Goal: Task Accomplishment & Management: Manage account settings

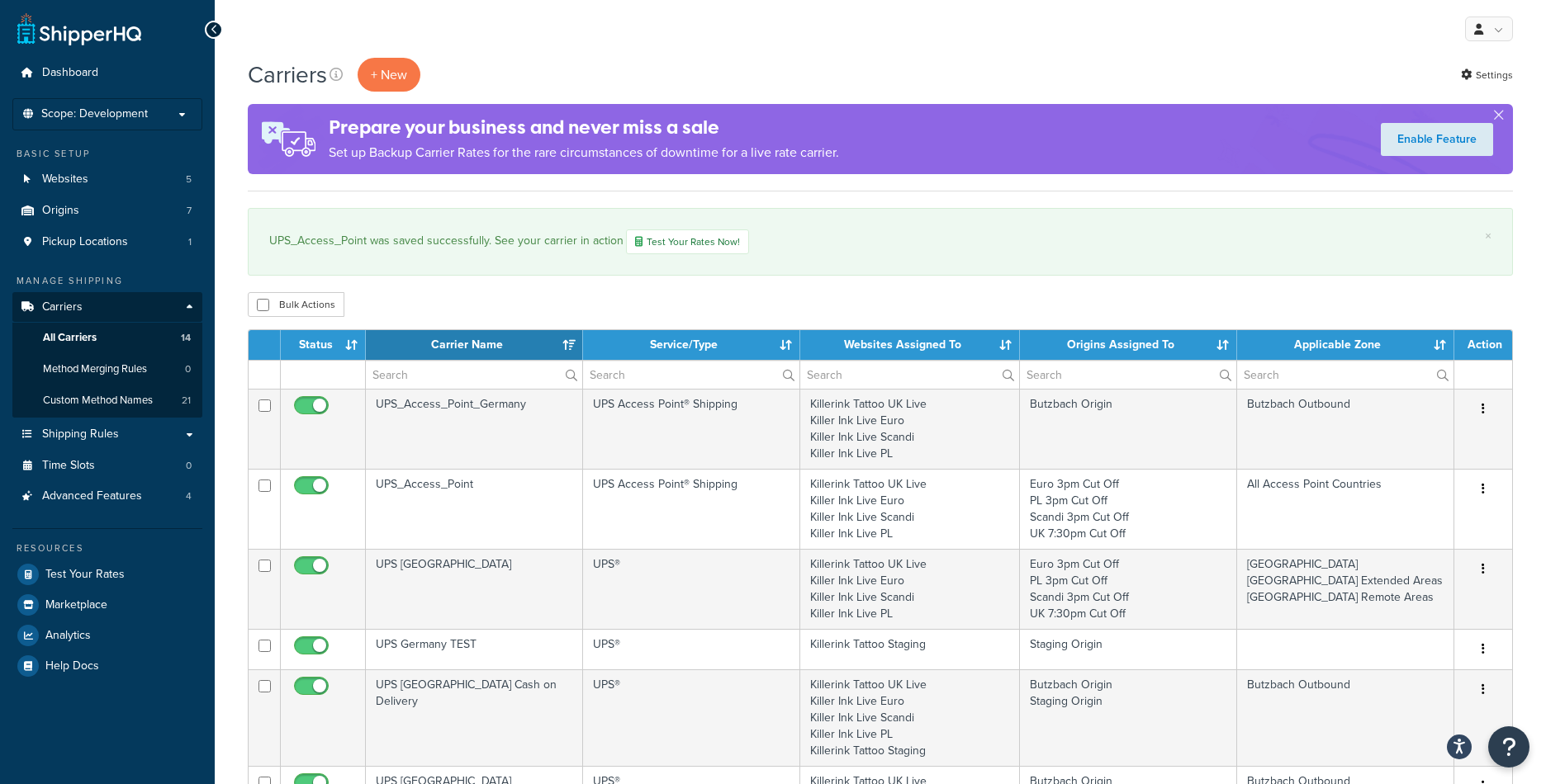
select select "15"
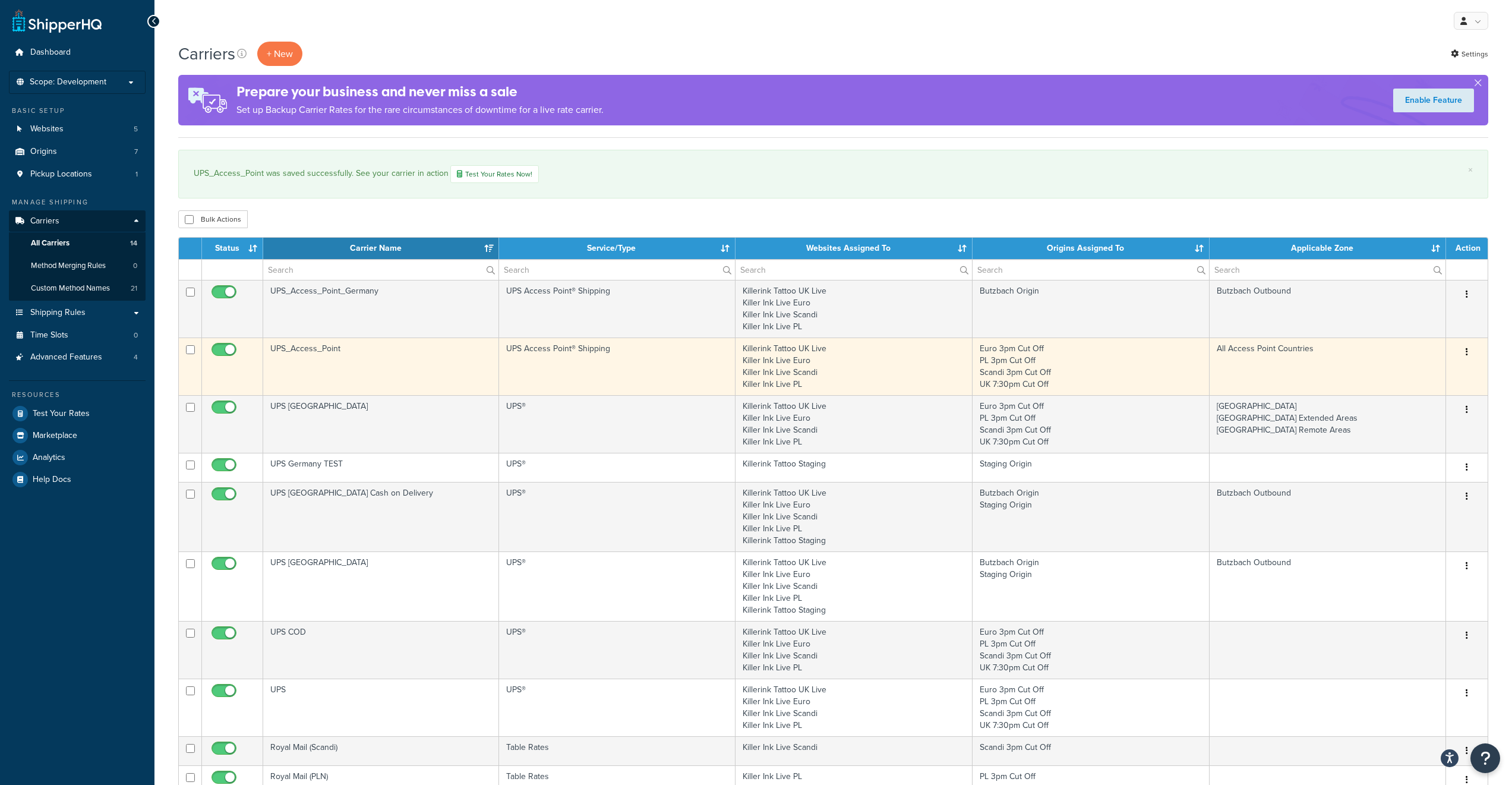
click at [1112, 354] on icon "button" at bounding box center [1466, 352] width 3 height 8
click at [1112, 375] on link "Edit" at bounding box center [1418, 375] width 94 height 24
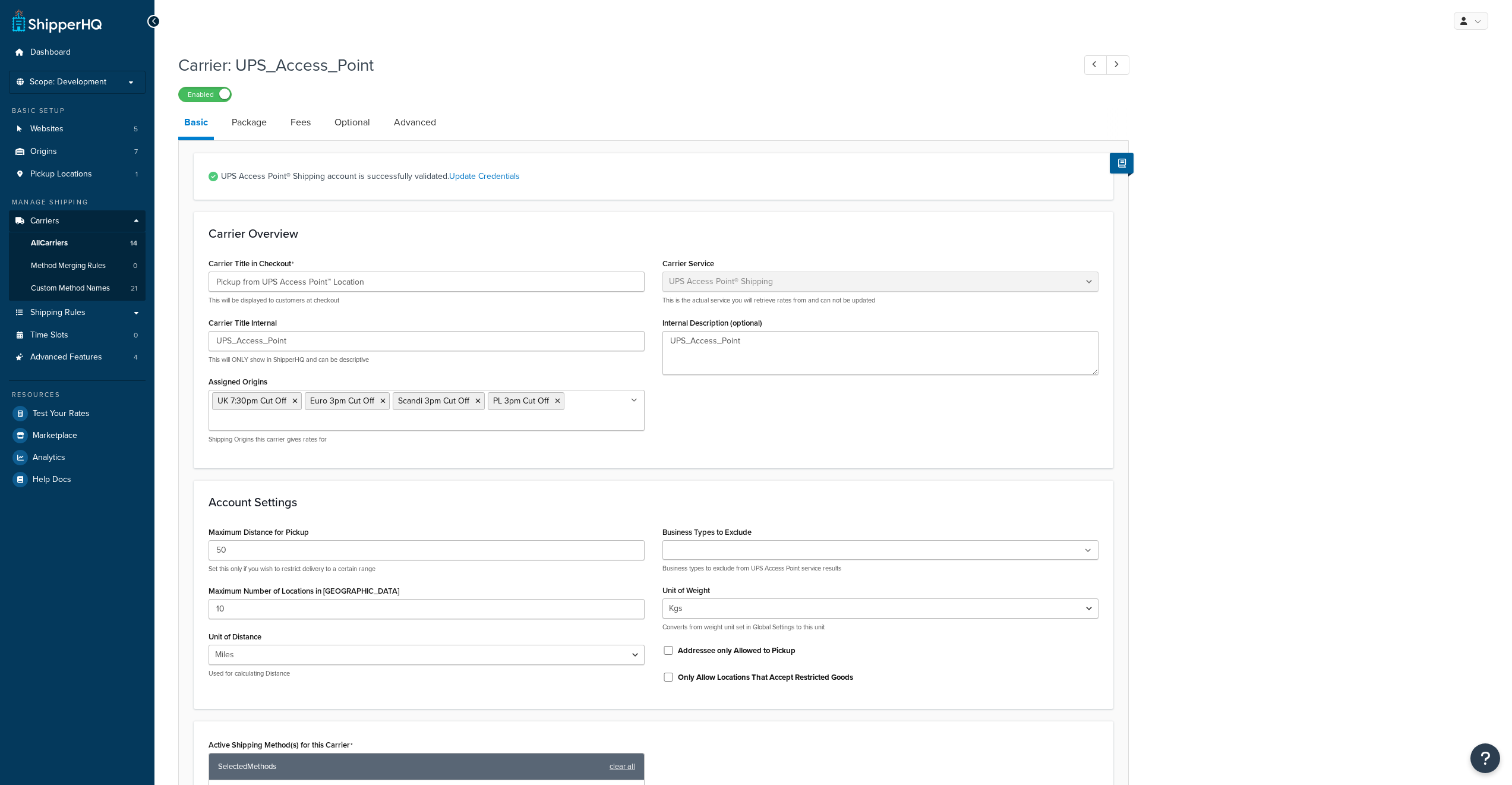
select select "accessPoint"
select select "kg"
click at [417, 123] on link "Advanced" at bounding box center [415, 122] width 54 height 29
select select "false"
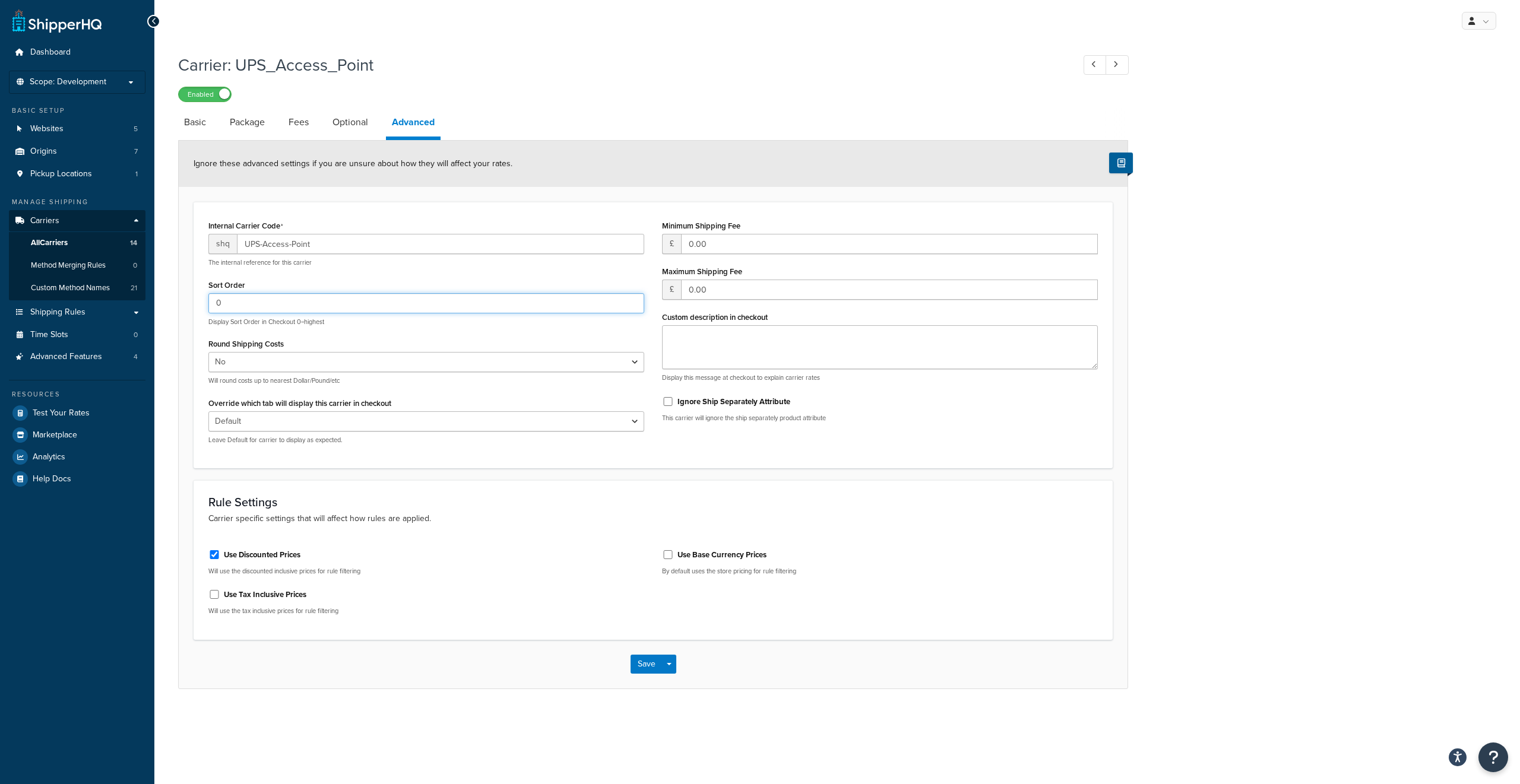
drag, startPoint x: 236, startPoint y: 301, endPoint x: 157, endPoint y: 300, distance: 79.0
click at [157, 300] on div "Carrier: UPS_Access_Point Enabled Basic Package Fees Optional Advanced Ignore t…" at bounding box center [838, 383] width 1366 height 671
type input "1"
click at [643, 664] on button "Save" at bounding box center [646, 664] width 32 height 19
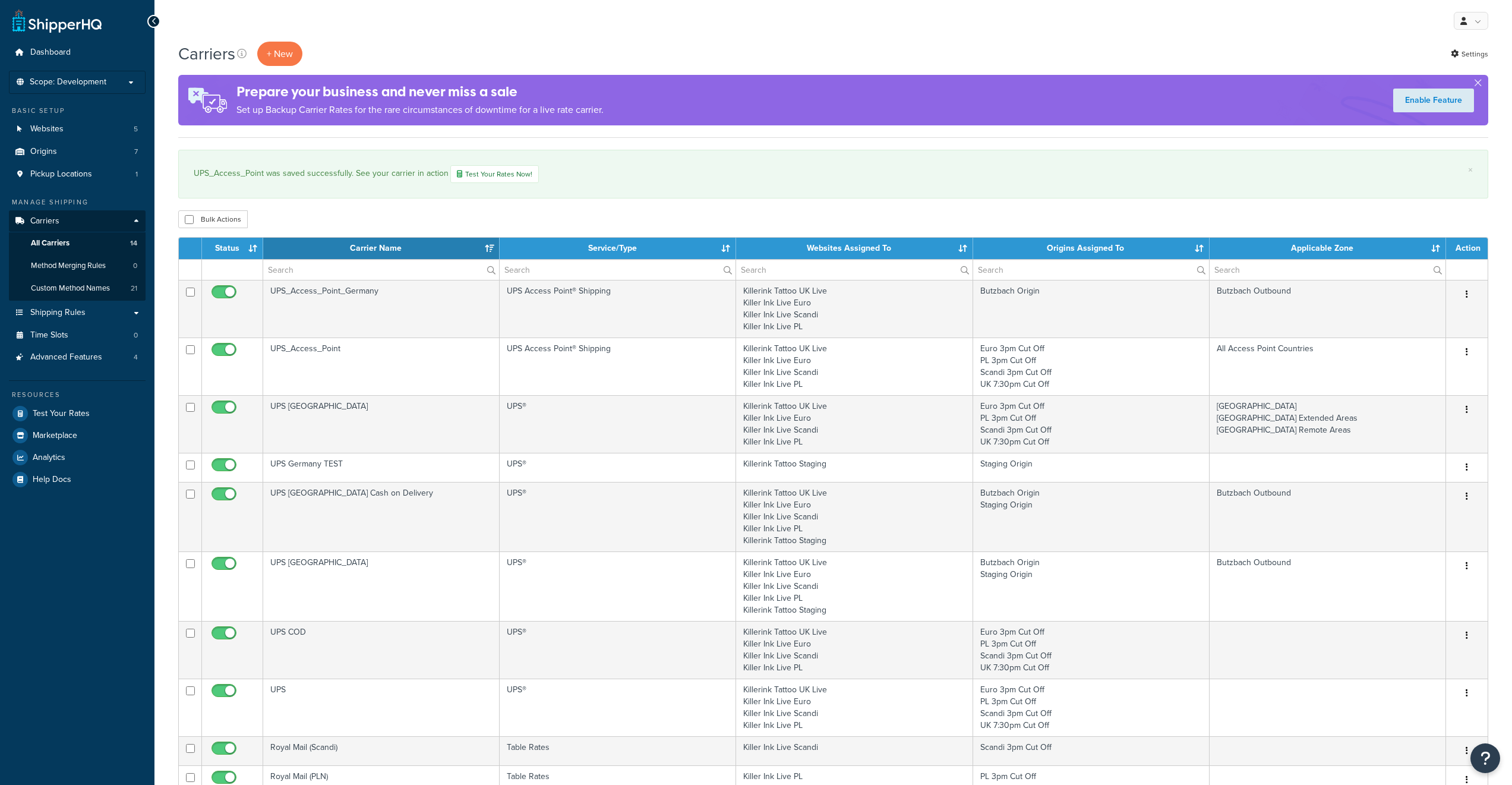
select select "15"
click at [103, 85] on span "Scope: Development" at bounding box center [68, 83] width 77 height 10
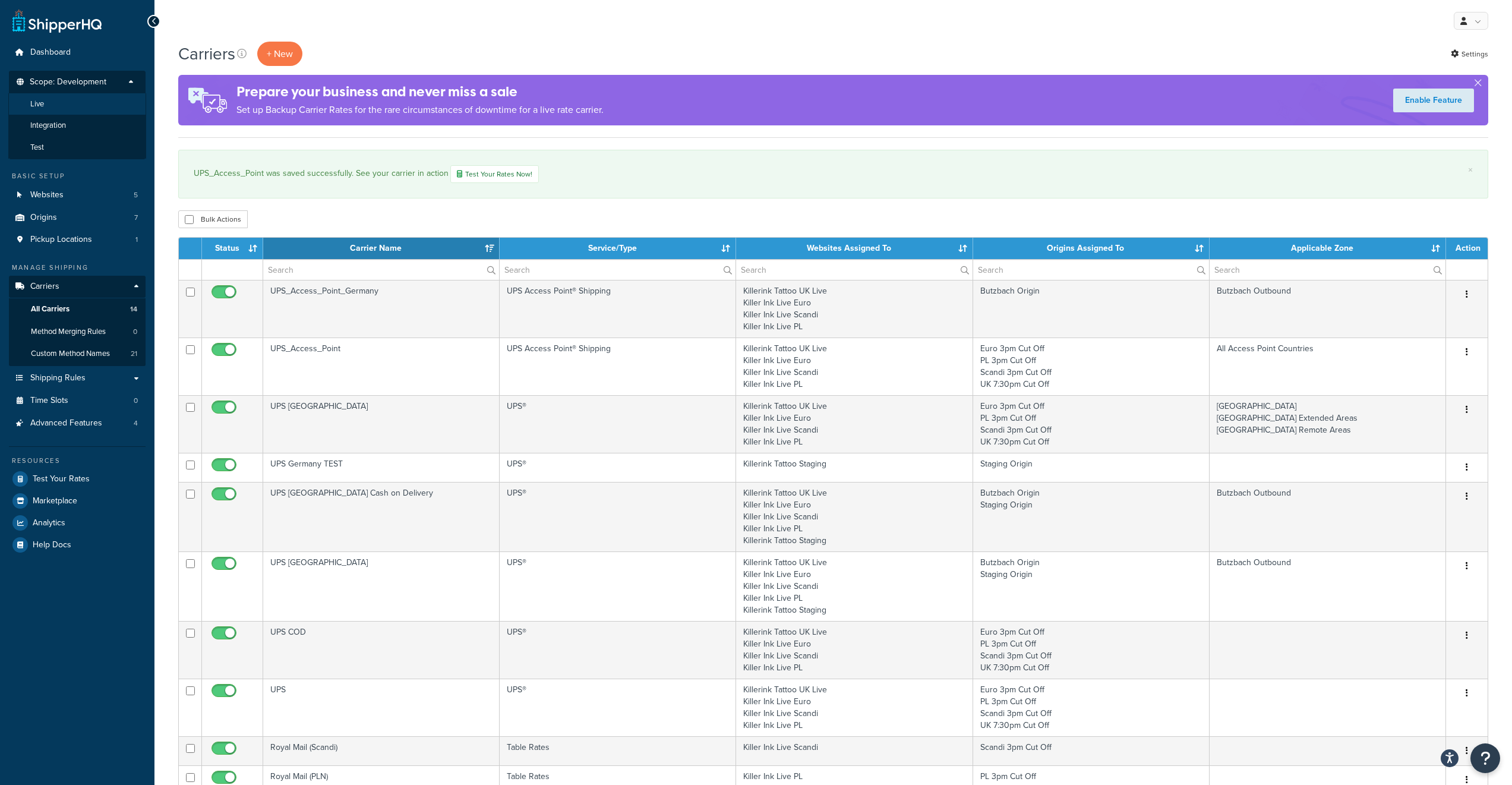
click at [81, 111] on li "Live" at bounding box center [77, 104] width 138 height 22
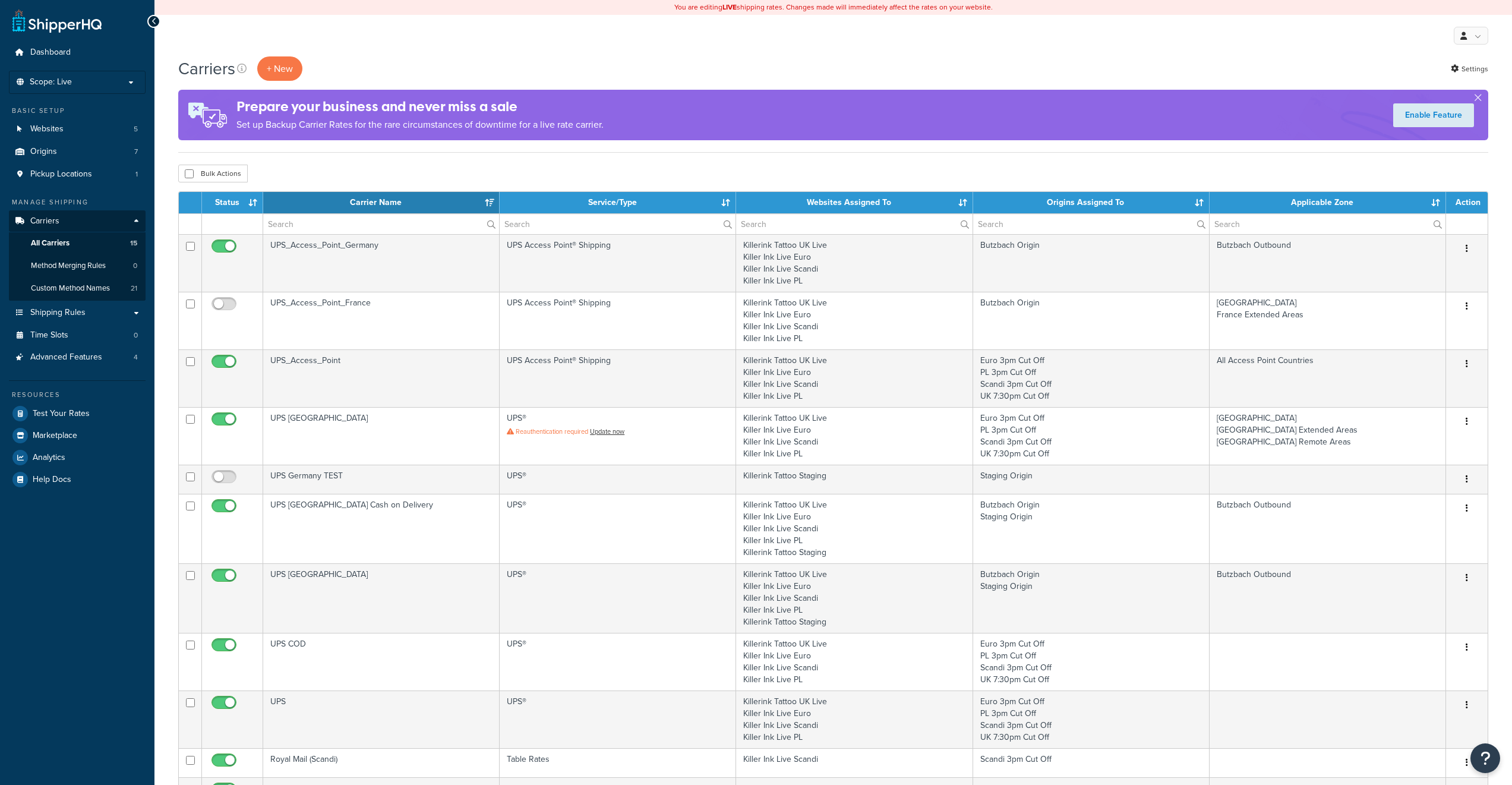
select select "15"
click at [91, 133] on link "Websites 5" at bounding box center [77, 129] width 137 height 22
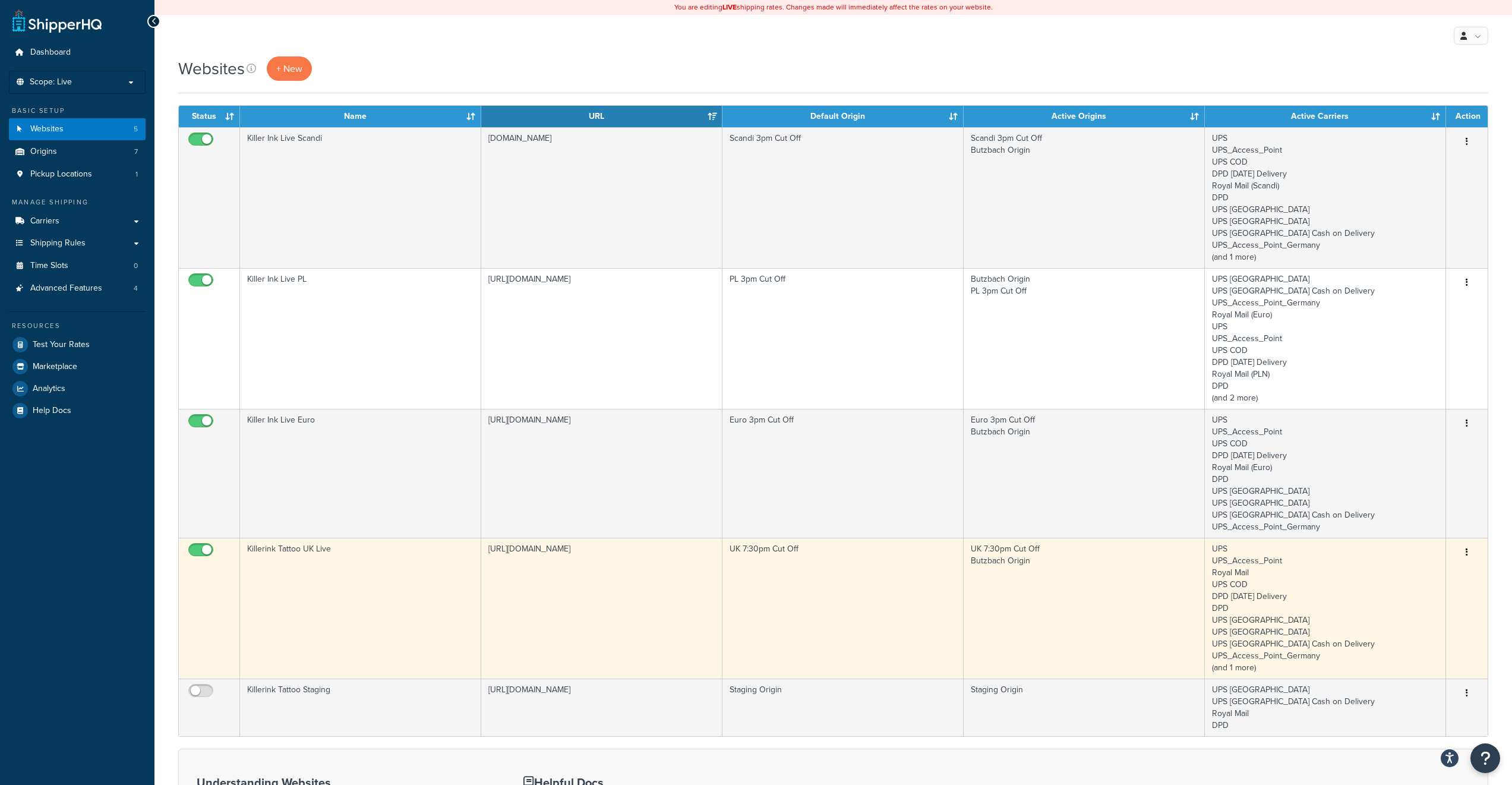
click at [1470, 554] on button "button" at bounding box center [1466, 552] width 17 height 19
click at [1435, 576] on link "Edit" at bounding box center [1418, 576] width 94 height 24
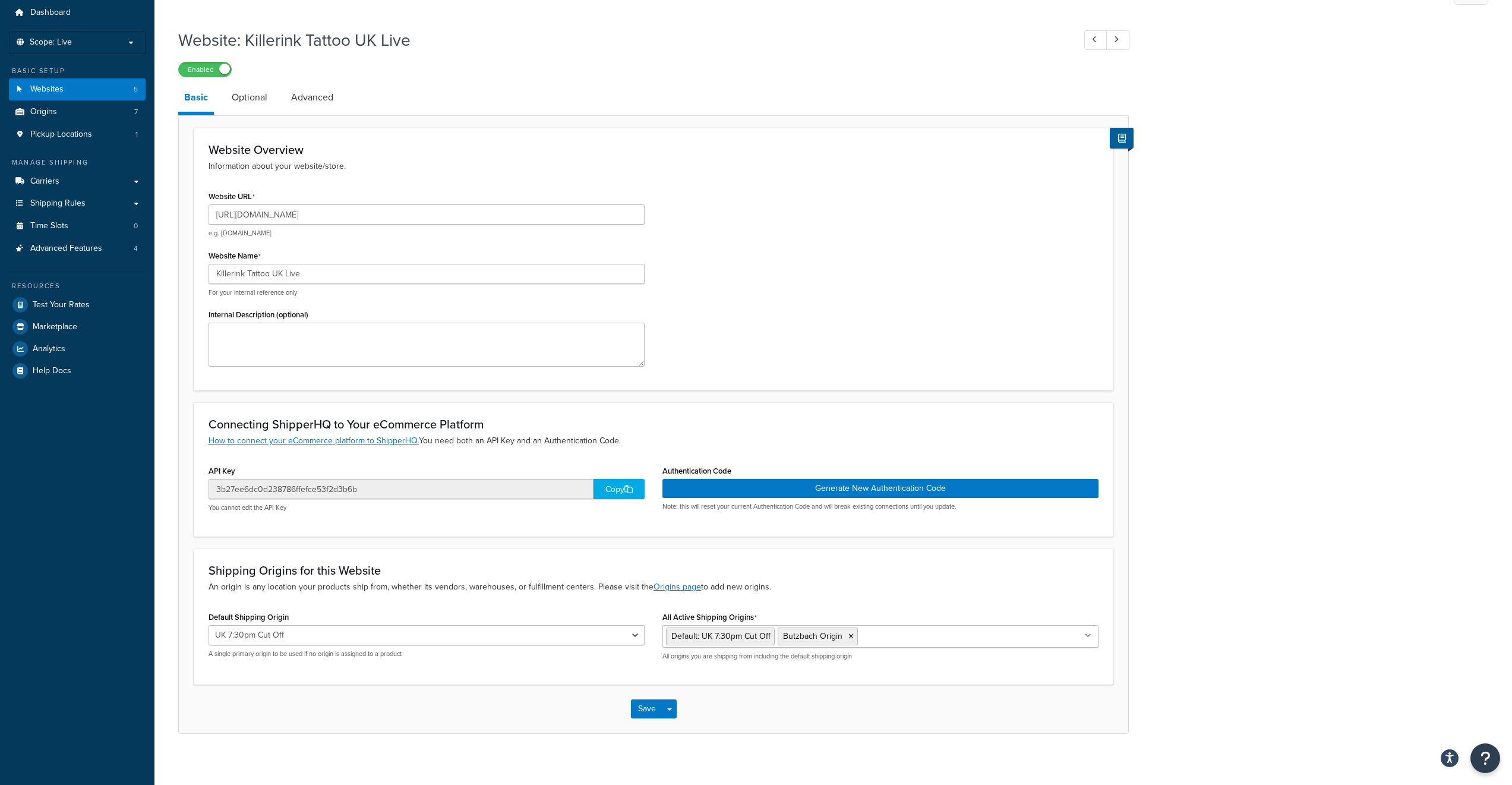
scroll to position [48, 0]
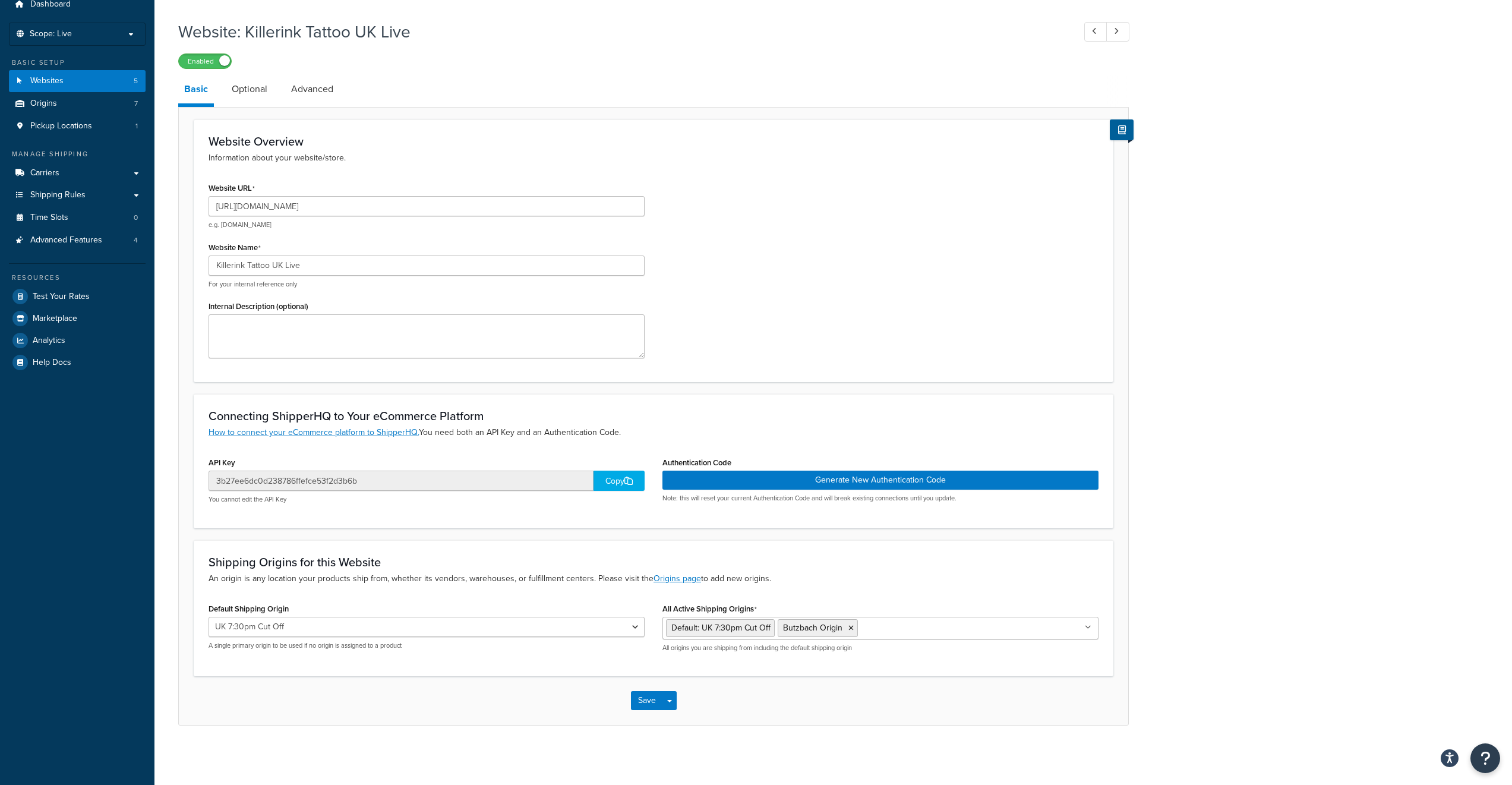
click at [601, 135] on div "Website Overview Information about your website/store. Website URL [URL][DOMAIN…" at bounding box center [653, 251] width 919 height 263
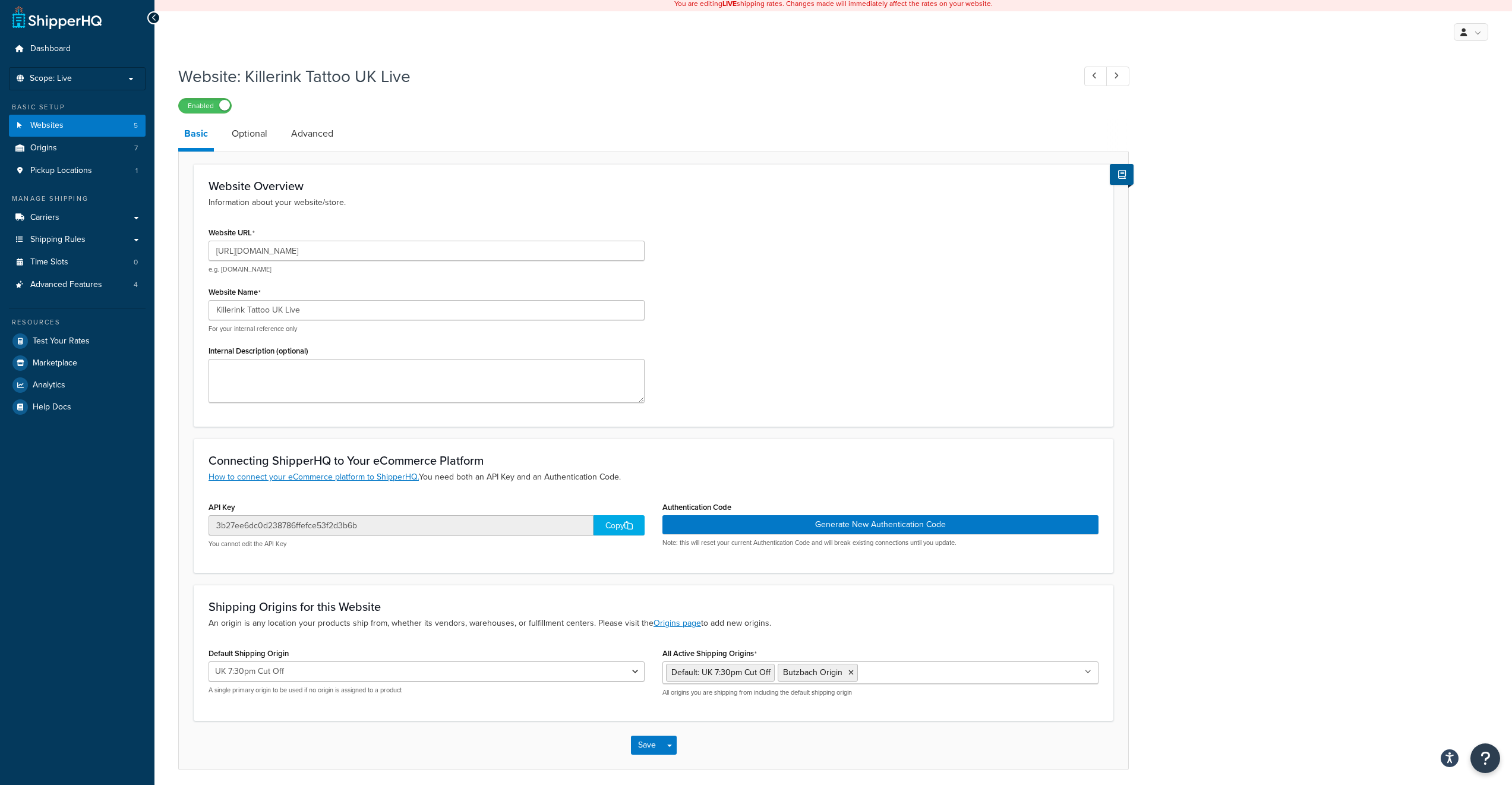
scroll to position [0, 0]
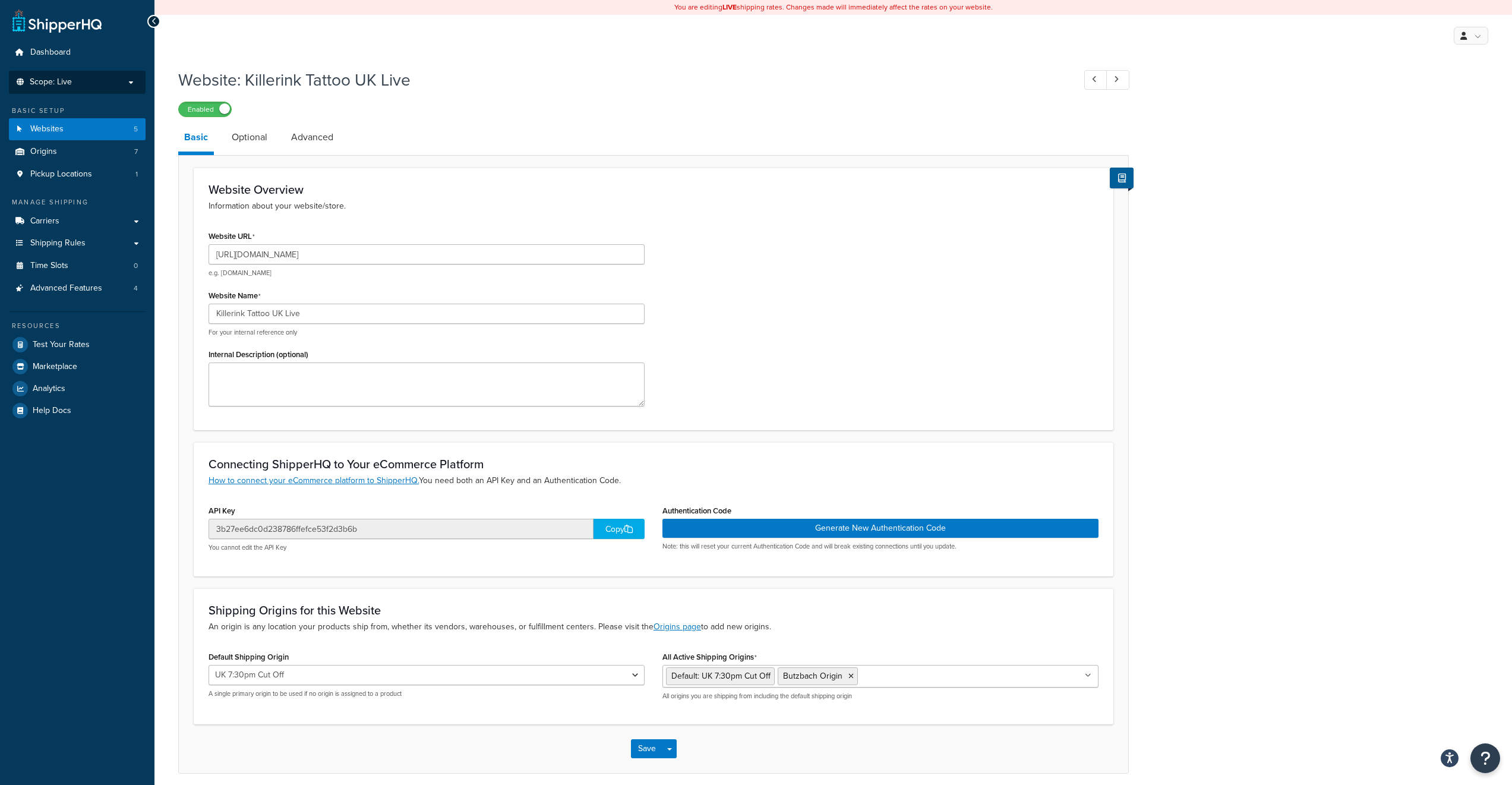
click at [48, 83] on span "Scope: Live" at bounding box center [51, 83] width 42 height 10
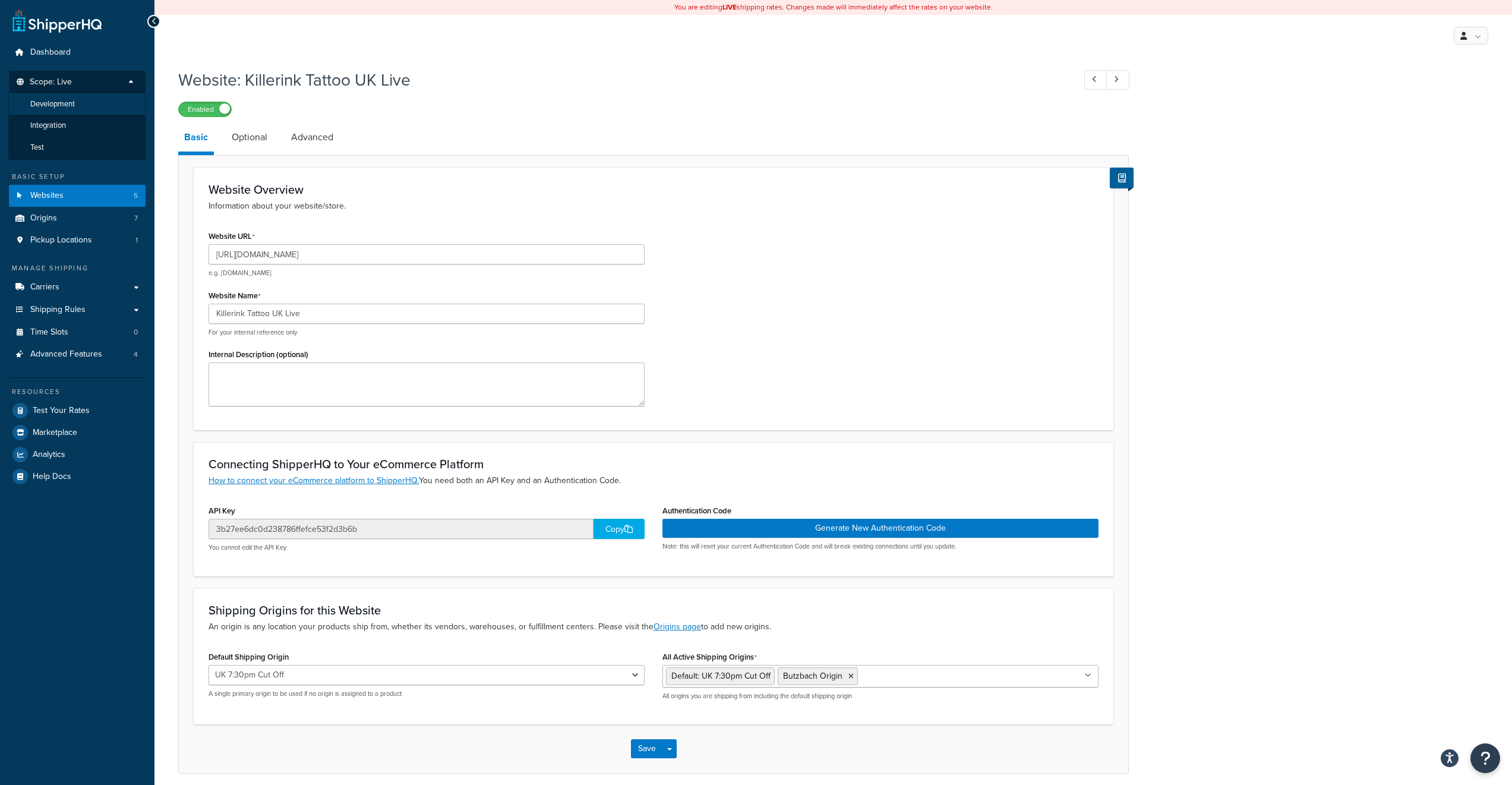
click at [57, 107] on span "Development" at bounding box center [53, 105] width 45 height 10
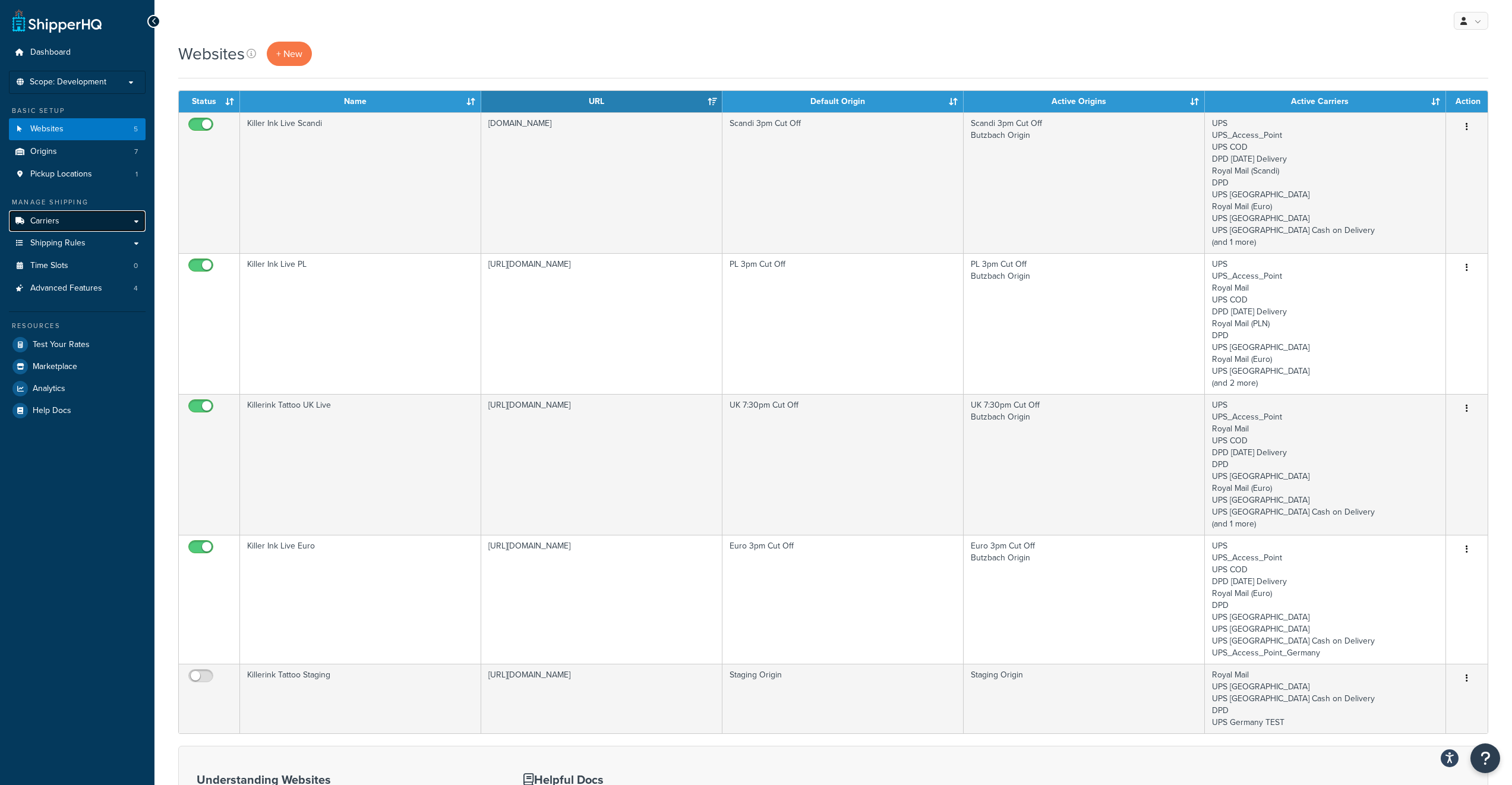
click at [65, 221] on link "Carriers" at bounding box center [77, 221] width 137 height 22
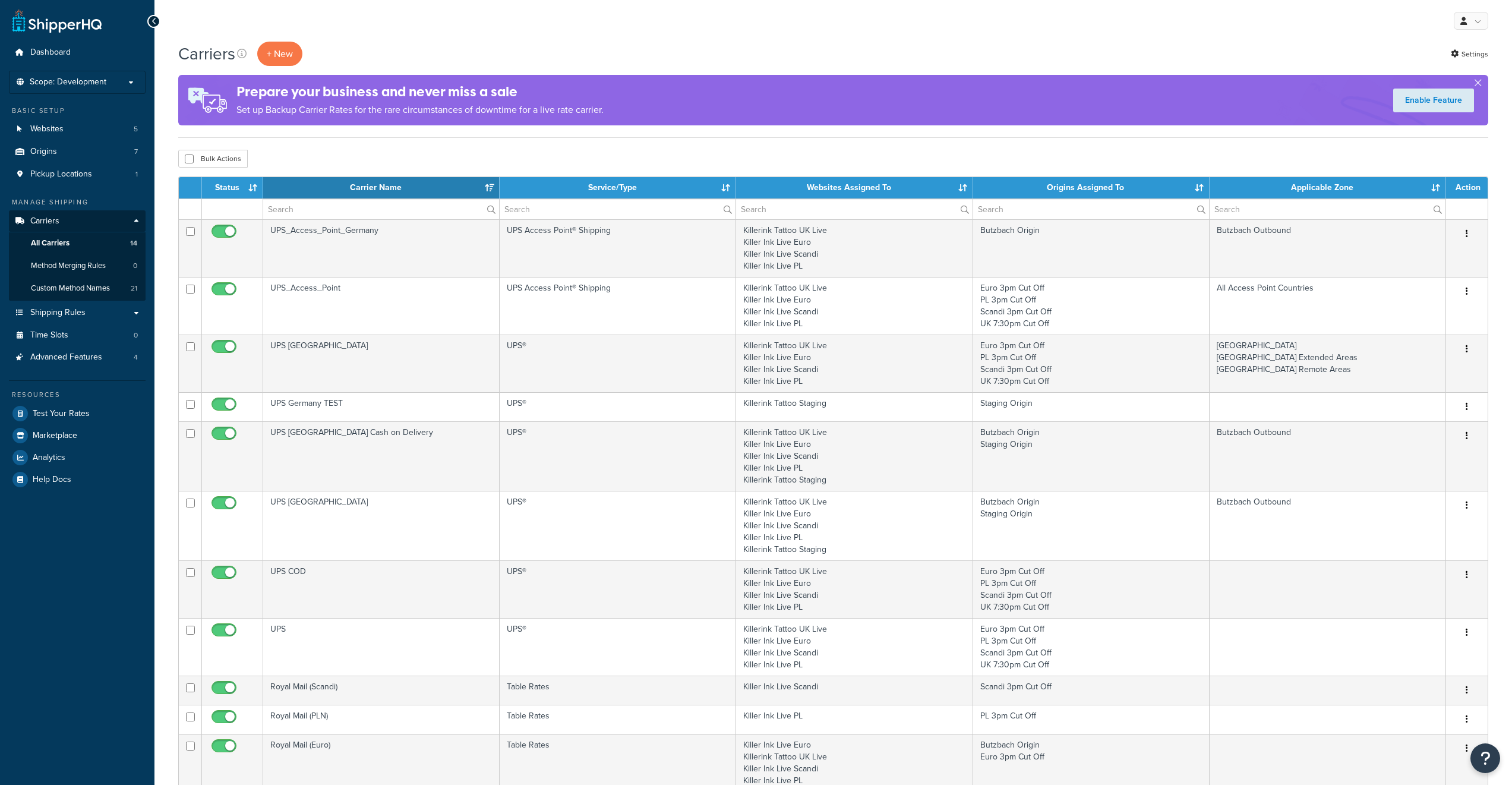
select select "15"
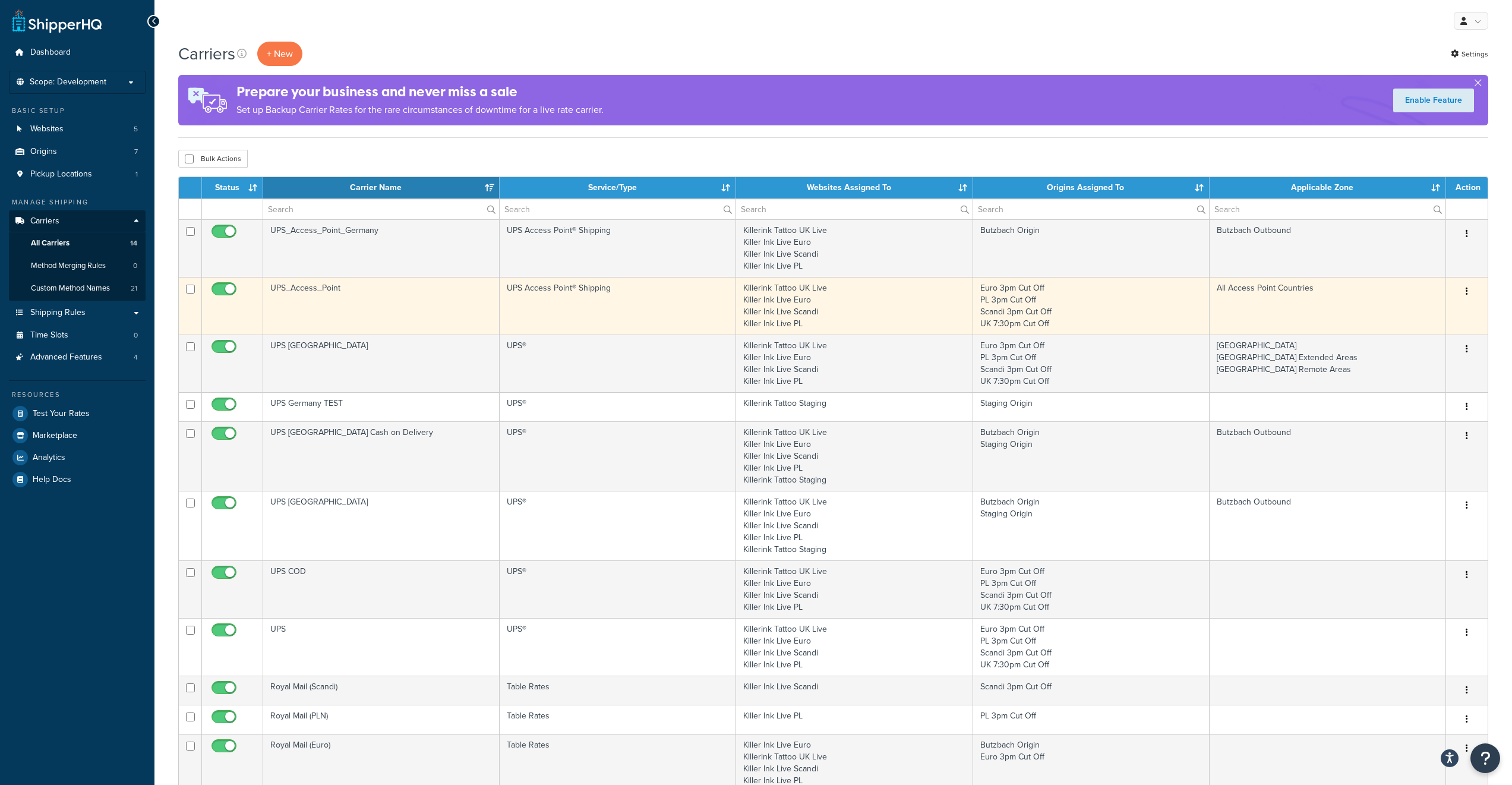
click at [1468, 294] on button "button" at bounding box center [1466, 291] width 17 height 19
click at [1436, 313] on link "Edit" at bounding box center [1418, 315] width 94 height 24
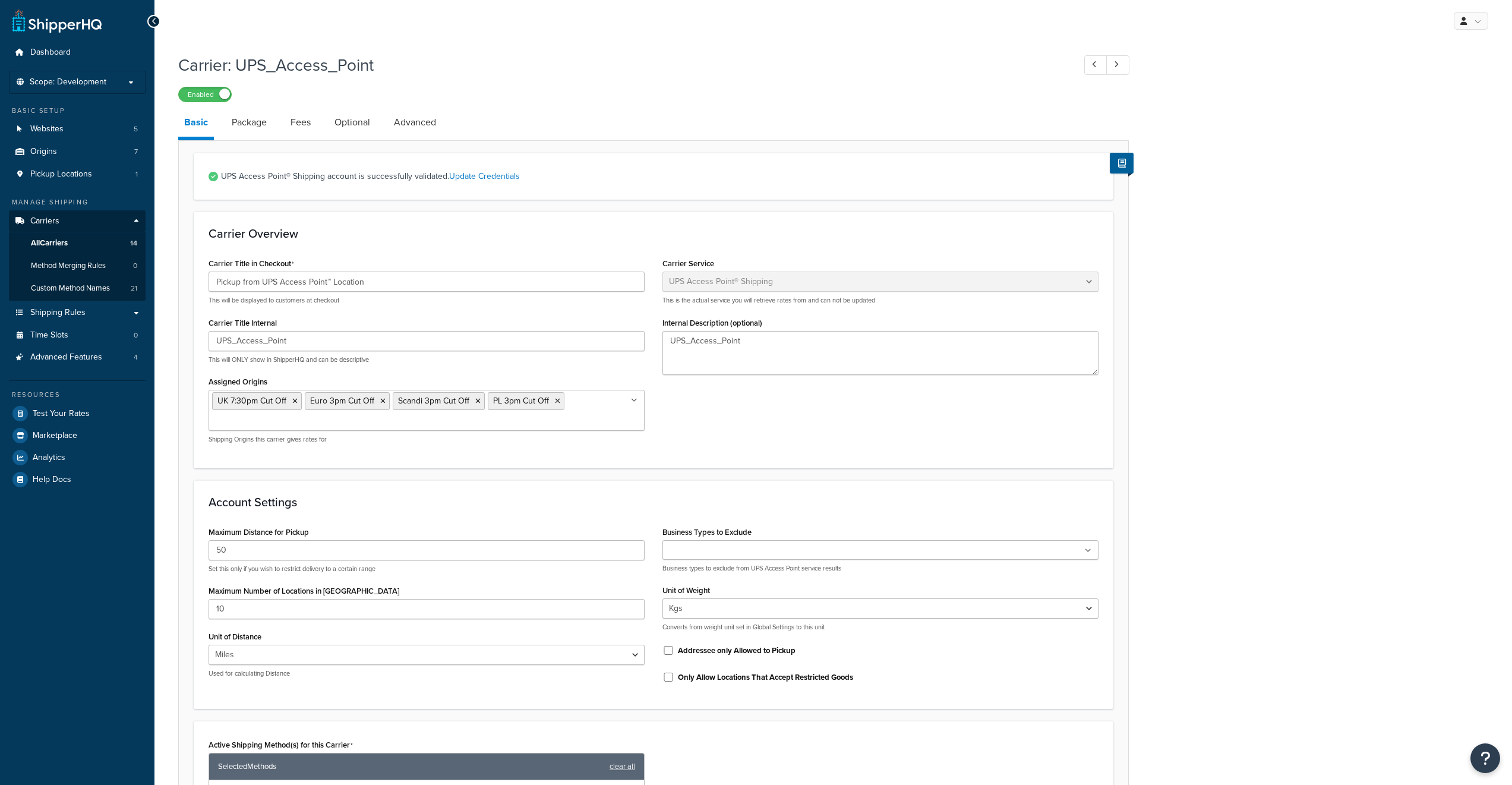
select select "accessPoint"
select select "kg"
click at [430, 123] on link "Advanced" at bounding box center [415, 122] width 54 height 29
select select "false"
